Goal: Task Accomplishment & Management: Use online tool/utility

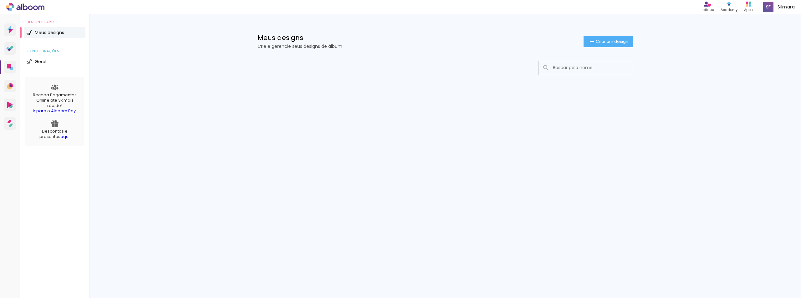
click at [546, 66] on iron-icon at bounding box center [546, 68] width 8 height 8
click at [624, 40] on span "Criar um design" at bounding box center [611, 41] width 33 height 4
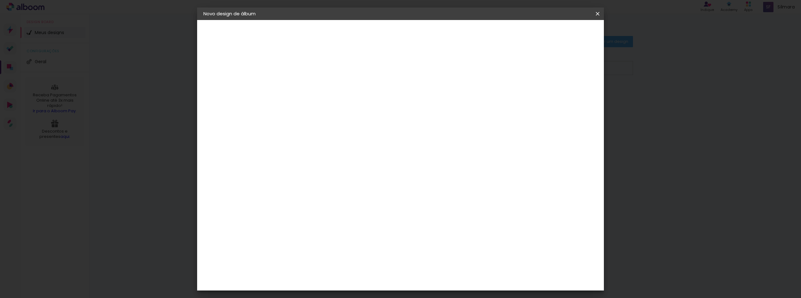
click at [306, 89] on div at bounding box center [306, 89] width 0 height 1
drag, startPoint x: 605, startPoint y: 10, endPoint x: 599, endPoint y: 11, distance: 6.9
click at [605, 10] on iron-overlay-backdrop at bounding box center [400, 149] width 801 height 298
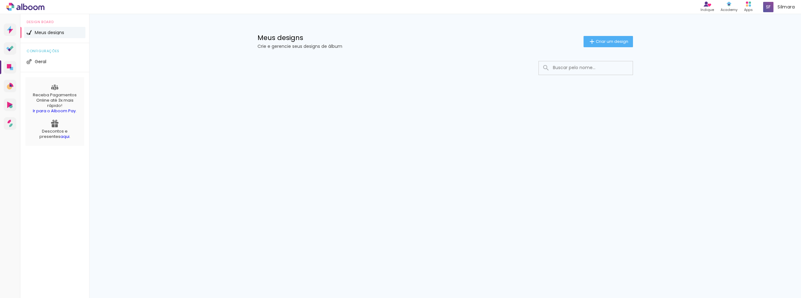
click at [599, 11] on div "Indique Indique e ganhe Conteúdo que inspira Academy Produtos Alboom Apps Silma…" at bounding box center [400, 7] width 801 height 14
